Goal: Task Accomplishment & Management: Use online tool/utility

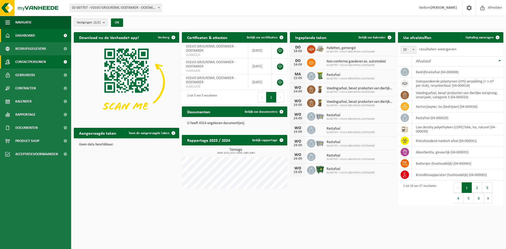
click at [45, 57] on span "Contactpersonen" at bounding box center [30, 61] width 31 height 13
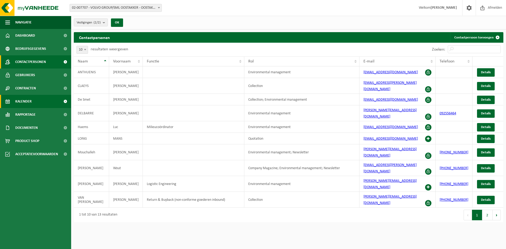
click at [41, 99] on link "Kalender" at bounding box center [35, 101] width 71 height 13
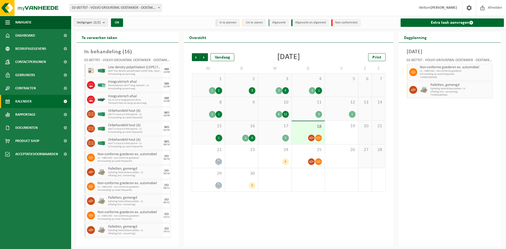
click at [436, 182] on div "Donderdag 18 september 2025 02-007707 - VOLVO GROUP/SML OOSTAKKER - OOSTAKKER N…" at bounding box center [450, 145] width 102 height 204
click at [422, 23] on link "Extra taak aanvragen" at bounding box center [453, 22] width 104 height 8
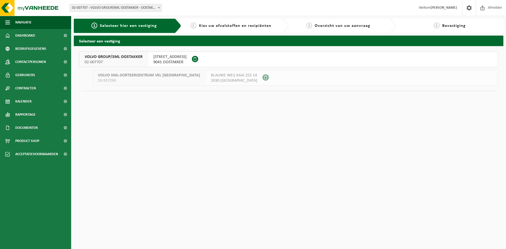
click at [210, 60] on button "VOLVO GROUP/SML OOSTAKKER 02-007707 SMALLEHEERWEG 29 9041 OOSTAKKER" at bounding box center [288, 59] width 419 height 16
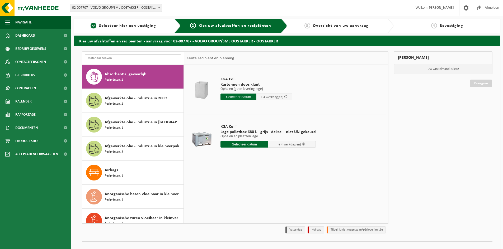
click at [136, 60] on input "text" at bounding box center [133, 58] width 96 height 8
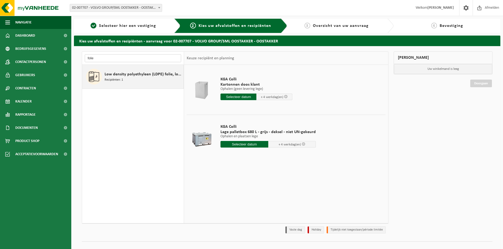
type input "folie"
click at [138, 72] on span "Low density polyethyleen (LDPE) folie, los, naturel" at bounding box center [143, 74] width 78 height 6
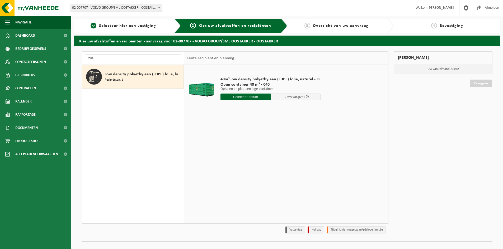
drag, startPoint x: 251, startPoint y: 94, endPoint x: 254, endPoint y: 96, distance: 3.7
click at [251, 94] on input "text" at bounding box center [245, 97] width 50 height 7
click at [227, 152] on div "22" at bounding box center [225, 152] width 9 height 8
type input "Van 2025-09-22"
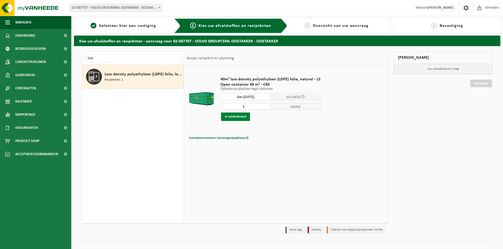
click at [242, 117] on button "In winkelmand" at bounding box center [235, 117] width 29 height 8
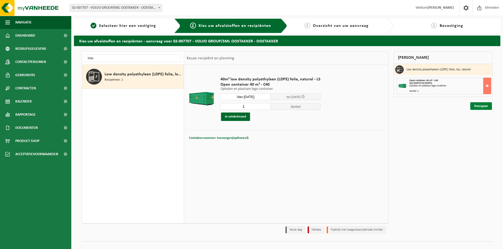
click at [480, 104] on link "Doorgaan" at bounding box center [481, 106] width 22 height 8
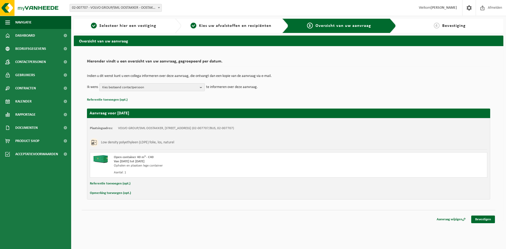
click at [118, 87] on span "Kies bestaand contactpersoon" at bounding box center [149, 88] width 95 height 8
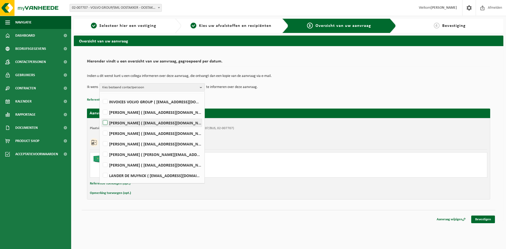
scroll to position [26, 0]
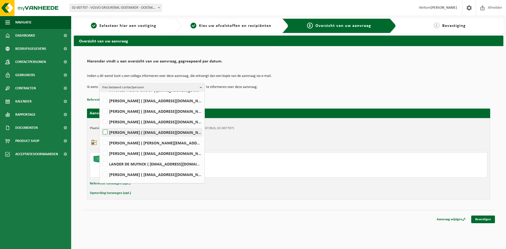
click at [109, 134] on label "PIETER CLAEYS ( pieter.claeys@volvo.com )" at bounding box center [152, 132] width 100 height 8
click at [101, 126] on input "PIETER CLAEYS ( pieter.claeys@volvo.com )" at bounding box center [101, 126] width 0 height 0
checkbox input "true"
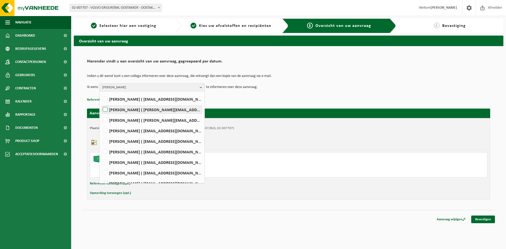
scroll to position [246, 0]
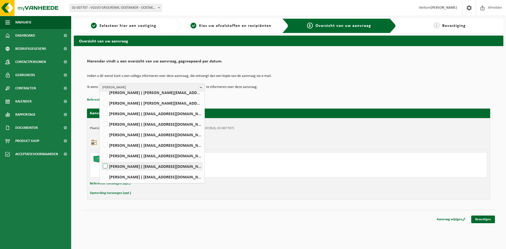
click at [108, 165] on label "LENNERT VERSTRAETE ( lennert.verstraete@volvo.com )" at bounding box center [152, 166] width 100 height 8
click at [101, 160] on input "LENNERT VERSTRAETE ( lennert.verstraete@volvo.com )" at bounding box center [101, 160] width 0 height 0
click at [103, 166] on label "LENNERT VERSTRAETE ( lennert.verstraete@volvo.com )" at bounding box center [152, 166] width 100 height 8
click at [101, 160] on input "LENNERT VERSTRAETE ( lennert.verstraete@volvo.com )" at bounding box center [101, 160] width 0 height 0
checkbox input "false"
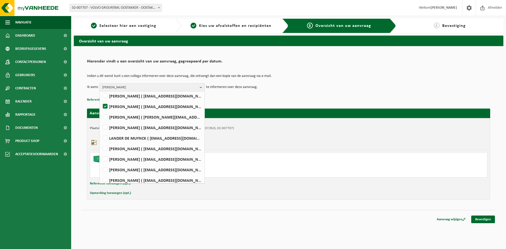
scroll to position [0, 0]
click at [257, 100] on p "Referentie toevoegen (opt.)" at bounding box center [289, 100] width 404 height 7
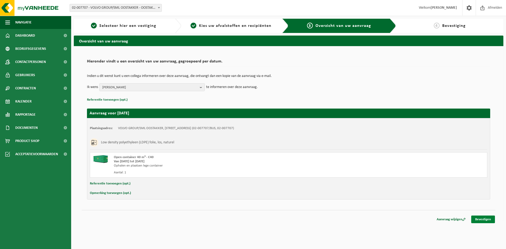
click at [483, 220] on link "Bevestigen" at bounding box center [484, 220] width 24 height 8
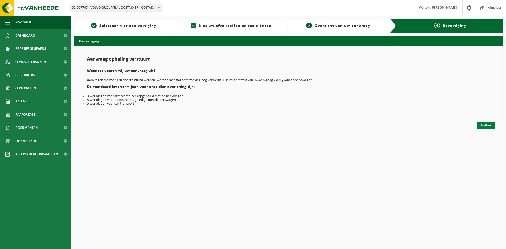
click at [484, 126] on link "Sluiten" at bounding box center [486, 126] width 18 height 8
